Goal: Answer question/provide support: Answer question/provide support

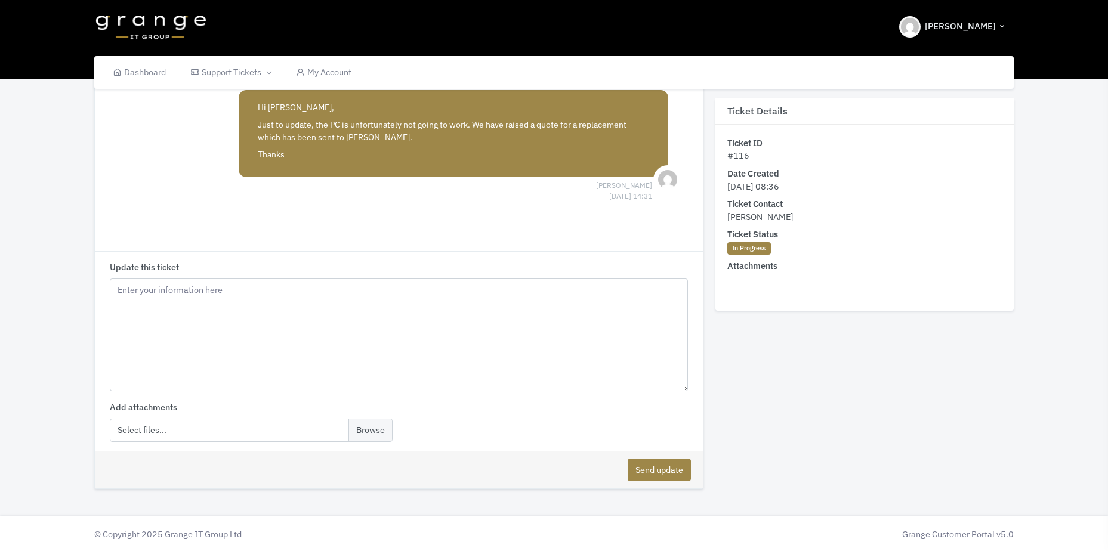
scroll to position [424, 0]
click at [211, 316] on textarea "Update this ticket" at bounding box center [399, 334] width 578 height 113
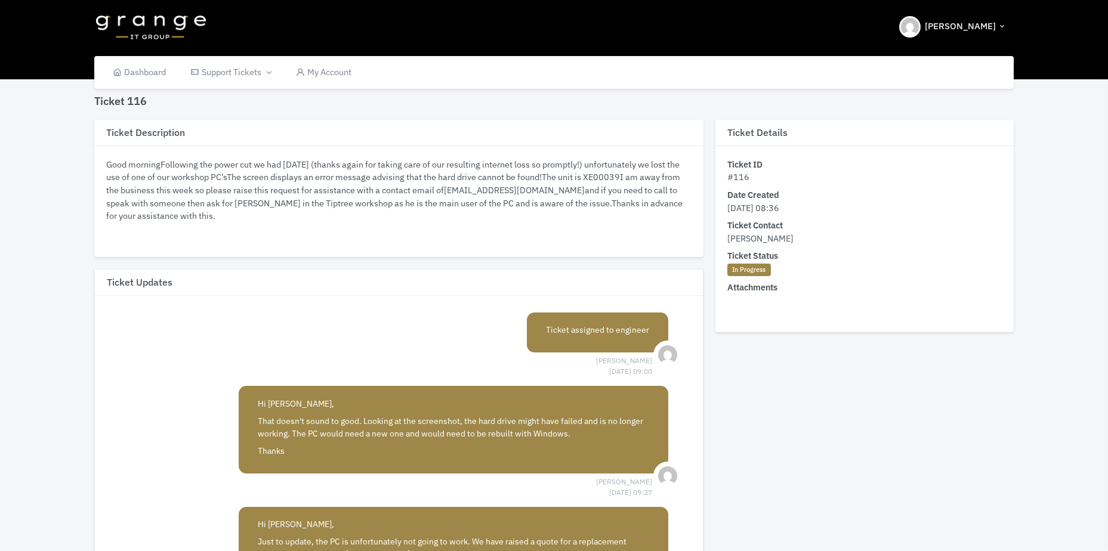
scroll to position [364, 0]
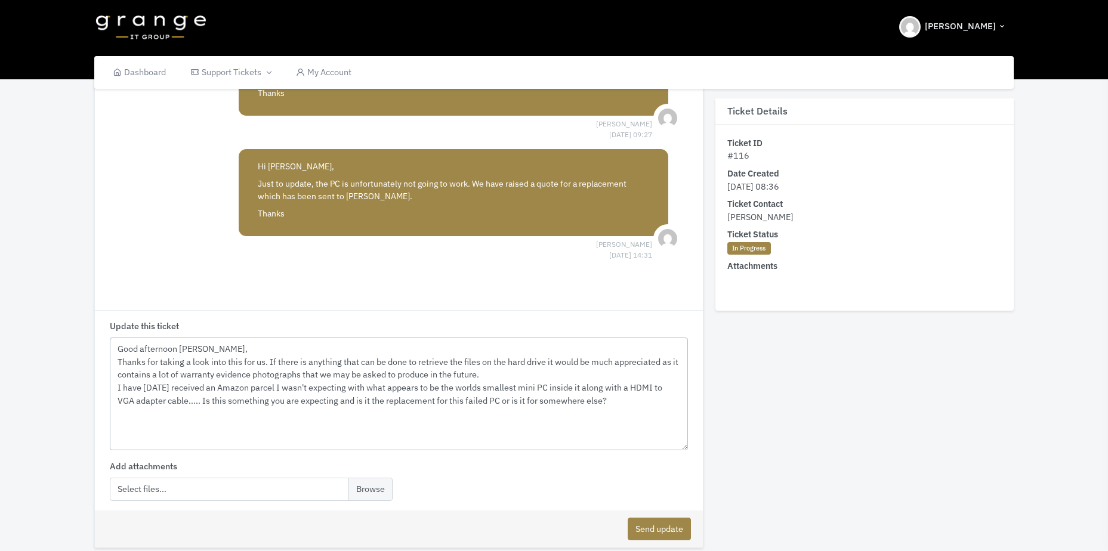
click at [211, 403] on textarea "Good afternoon [PERSON_NAME], Thanks for taking a look into this for us. If the…" at bounding box center [399, 394] width 578 height 113
type textarea "Good afternoon [PERSON_NAME], Thanks for taking a look into this for us. If the…"
click at [662, 529] on button "Send update" at bounding box center [658, 529] width 63 height 23
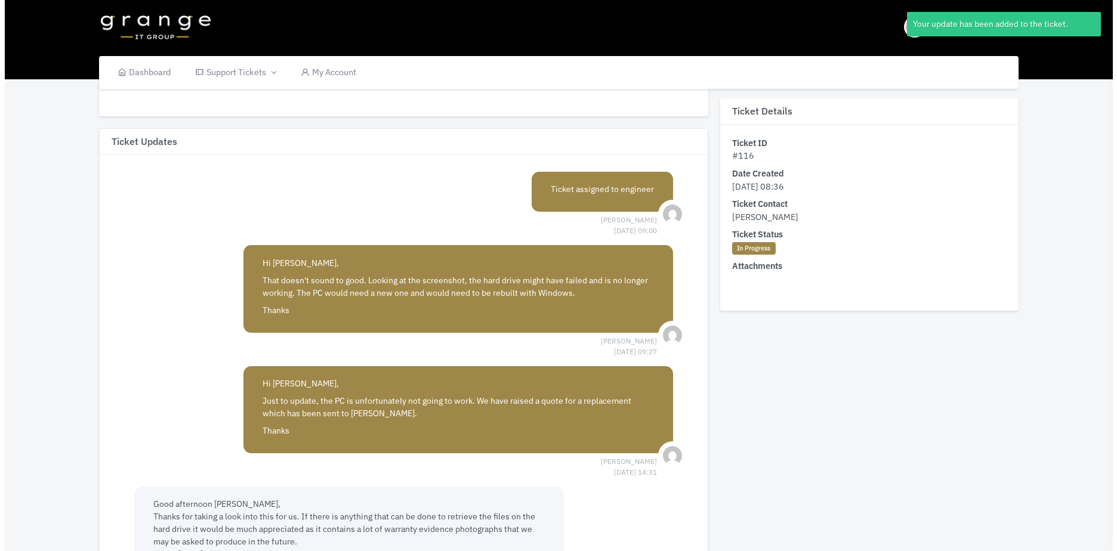
scroll to position [0, 0]
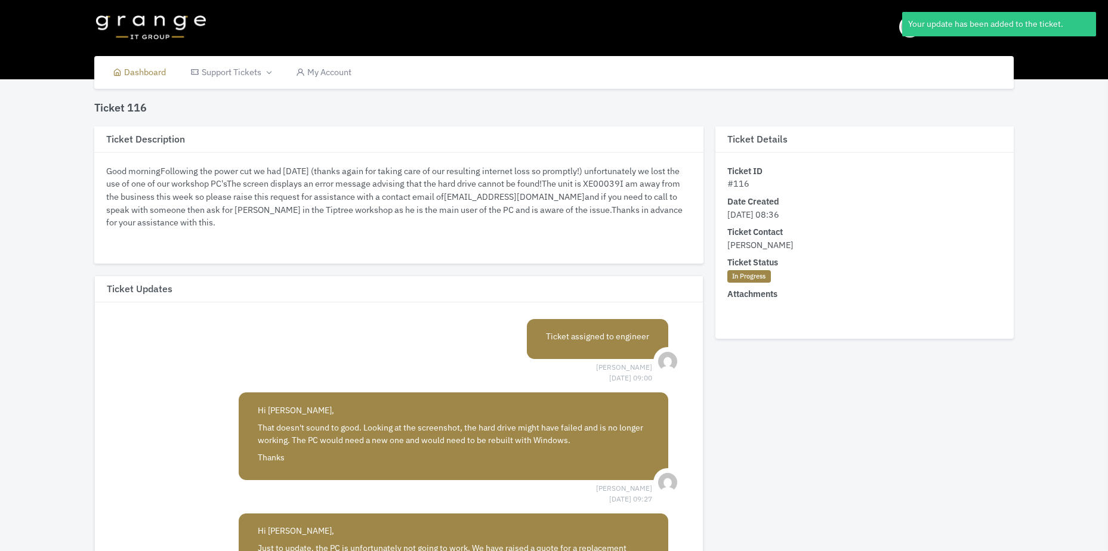
click at [149, 75] on link "Dashboard" at bounding box center [139, 72] width 78 height 33
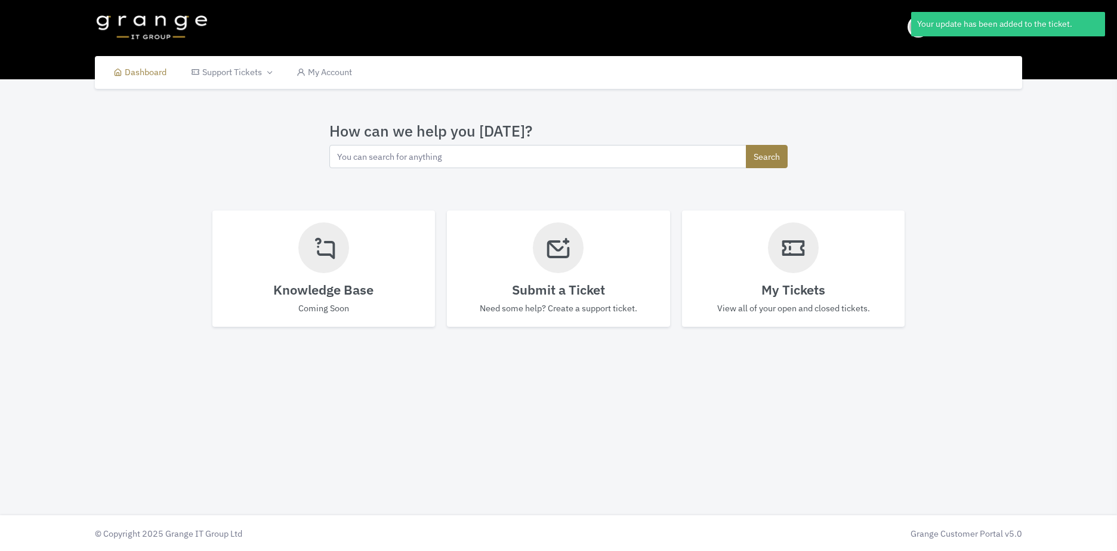
click at [1081, 59] on header "[PERSON_NAME] My Account Sign out" at bounding box center [558, 39] width 1117 height 79
click at [1032, 33] on div "Your update has been added to the ticket." at bounding box center [1008, 24] width 194 height 24
